Goal: Task Accomplishment & Management: Manage account settings

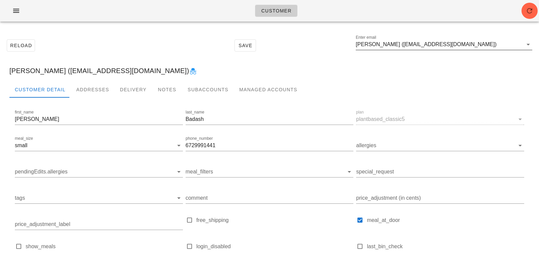
click at [479, 46] on input "Nicole Badash (drewitt1990@gmail.com)" at bounding box center [439, 44] width 167 height 11
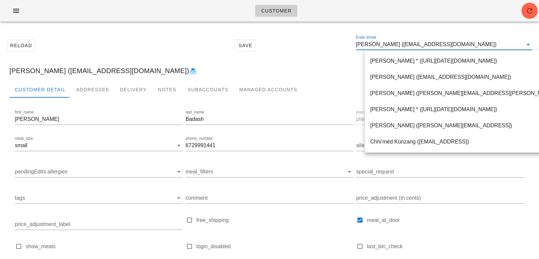
paste input "musiienko.oksana@gmail.com"
type input "musiienko.oksana@gmail.com"
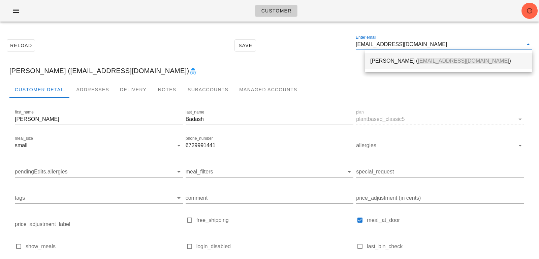
click at [384, 65] on div "Oksana Musiienko ( musiienko.oksana@gmail.com )" at bounding box center [449, 61] width 157 height 14
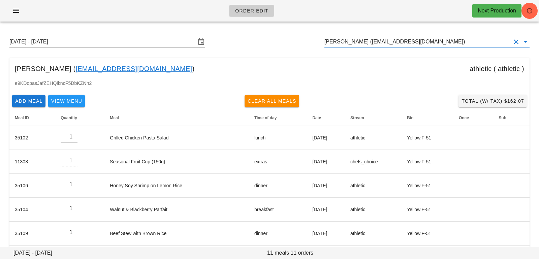
click at [438, 38] on input "[PERSON_NAME] ([EMAIL_ADDRESS][DOMAIN_NAME])" at bounding box center [418, 41] width 186 height 11
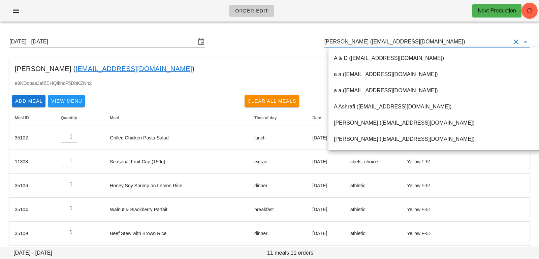
click at [436, 40] on input "[PERSON_NAME] ([EMAIL_ADDRESS][DOMAIN_NAME])" at bounding box center [418, 41] width 186 height 11
drag, startPoint x: 436, startPoint y: 41, endPoint x: 275, endPoint y: 24, distance: 162.0
click at [276, 25] on div "Order Edit Next Production [DATE] - [DATE] [PERSON_NAME] ([EMAIL_ADDRESS][DOMAI…" at bounding box center [269, 204] width 539 height 409
paste input "[EMAIL_ADDRESS][DOMAIN_NAME]"
type input "[EMAIL_ADDRESS][DOMAIN_NAME]"
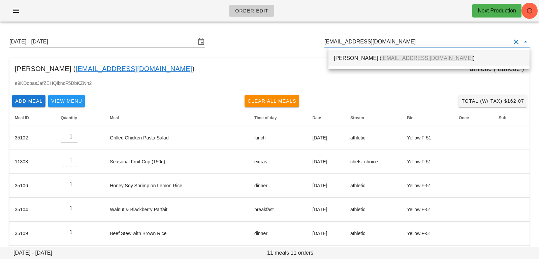
click at [348, 62] on div "[PERSON_NAME] ( [EMAIL_ADDRESS][DOMAIN_NAME] )" at bounding box center [429, 58] width 190 height 14
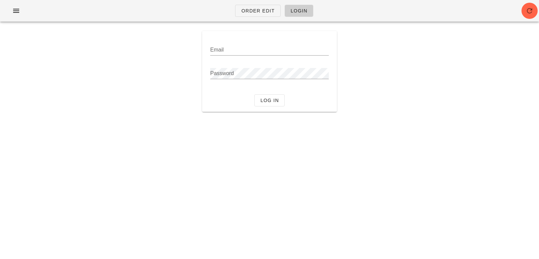
type input "[PERSON_NAME][EMAIL_ADDRESS][DOMAIN_NAME]"
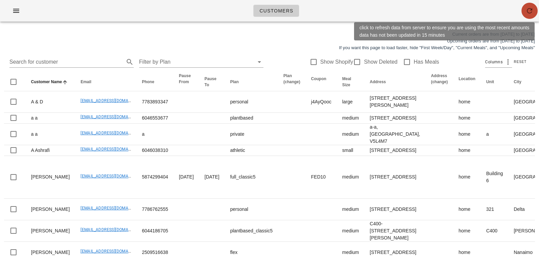
click at [535, 11] on span "button" at bounding box center [530, 11] width 16 height 8
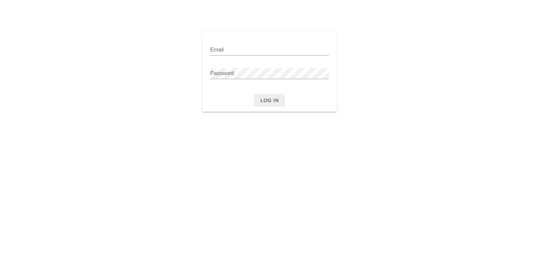
type input "[PERSON_NAME][EMAIL_ADDRESS][DOMAIN_NAME]"
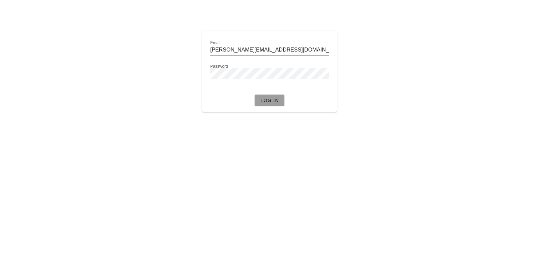
click at [270, 101] on span "Log in" at bounding box center [269, 100] width 19 height 5
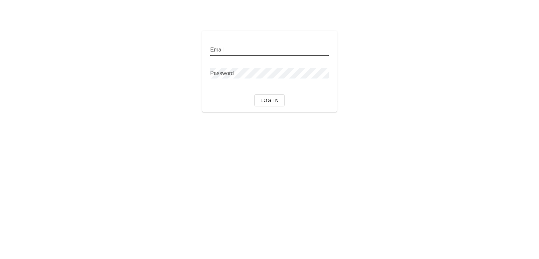
type input "[PERSON_NAME][EMAIL_ADDRESS][DOMAIN_NAME]"
click at [277, 45] on input "ammie.l@fedfedfed.com" at bounding box center [269, 50] width 119 height 11
click at [266, 107] on div "Log in" at bounding box center [269, 101] width 129 height 18
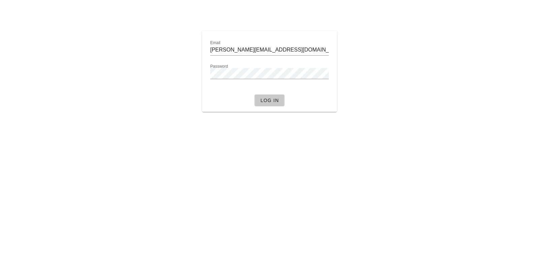
click at [266, 105] on button "Log in" at bounding box center [270, 100] width 30 height 12
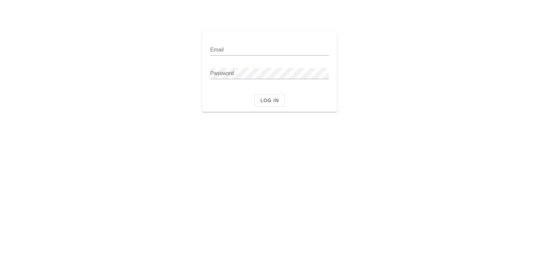
type input "[PERSON_NAME][EMAIL_ADDRESS][DOMAIN_NAME]"
click at [285, 131] on div "Email [PERSON_NAME][EMAIL_ADDRESS][DOMAIN_NAME] Password Log in Something unexp…" at bounding box center [269, 129] width 539 height 259
